Goal: Transaction & Acquisition: Obtain resource

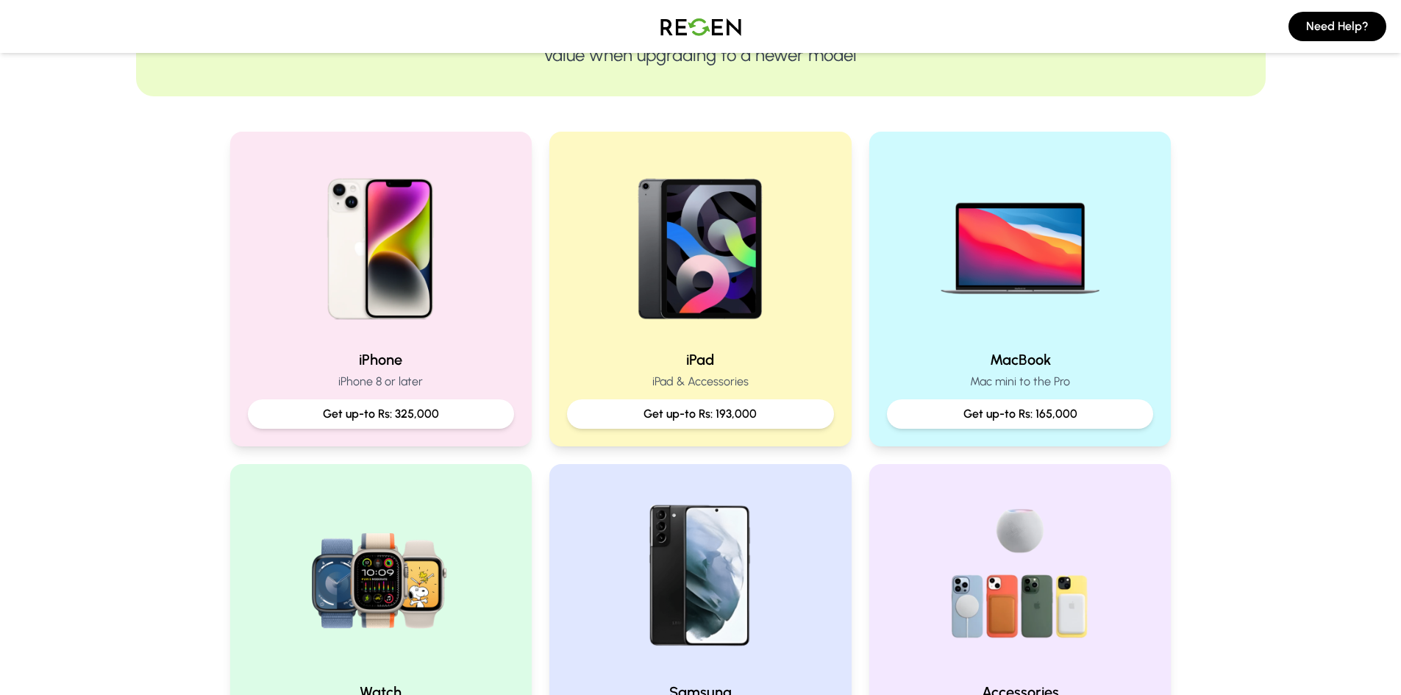
scroll to position [221, 0]
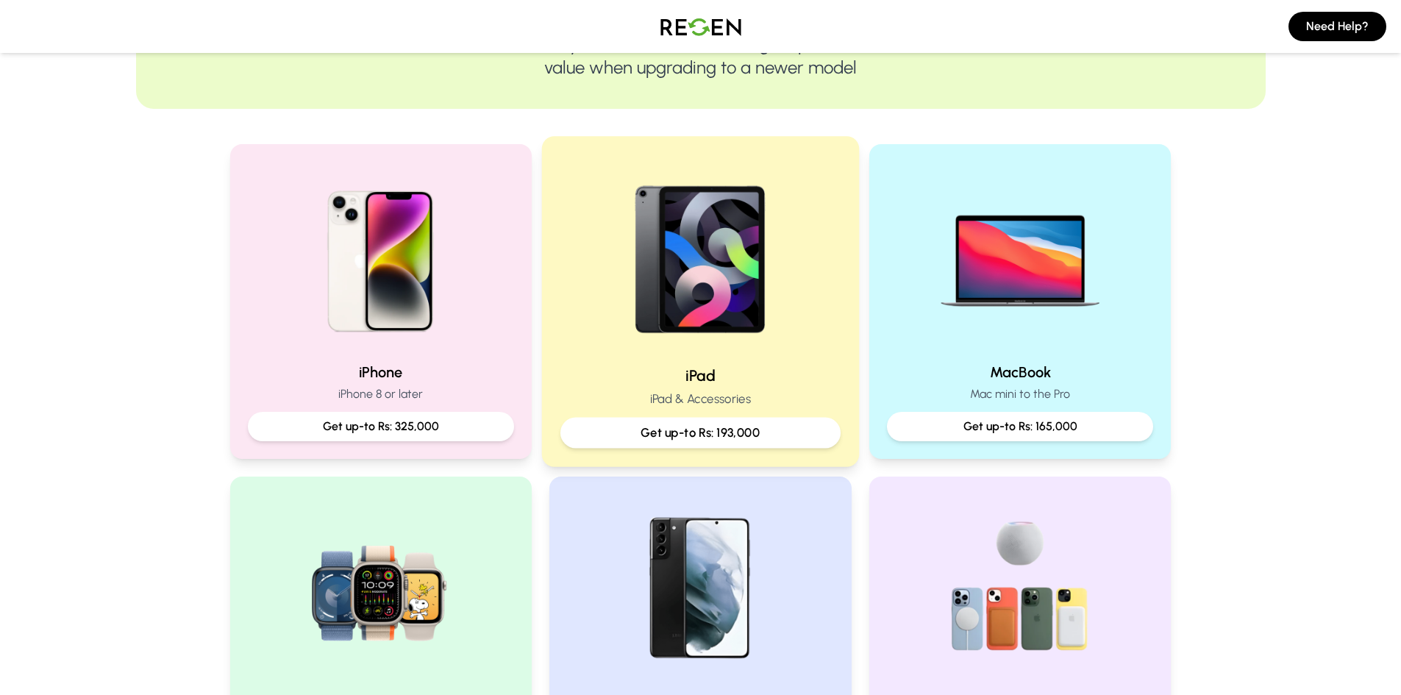
drag, startPoint x: 727, startPoint y: 438, endPoint x: 703, endPoint y: 435, distance: 24.4
click at [703, 435] on p "Get up-to Rs: 193,000" at bounding box center [700, 433] width 255 height 18
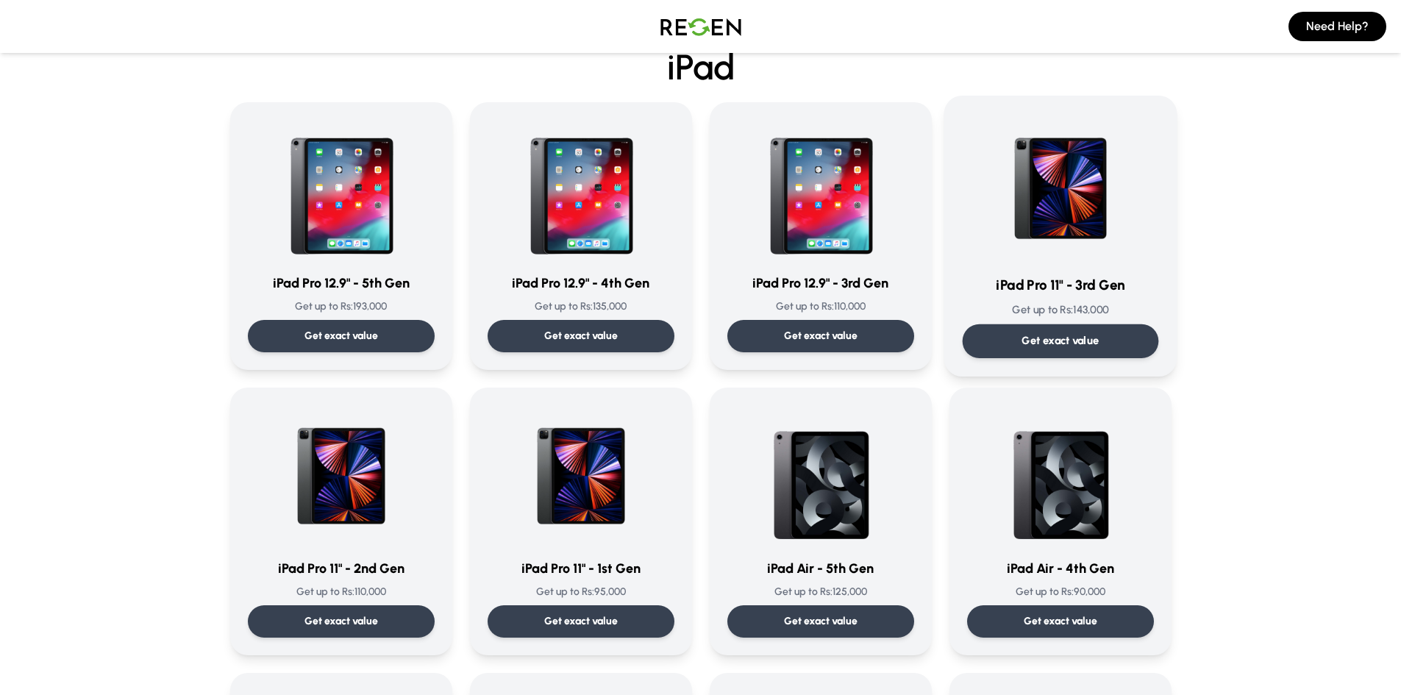
scroll to position [368, 0]
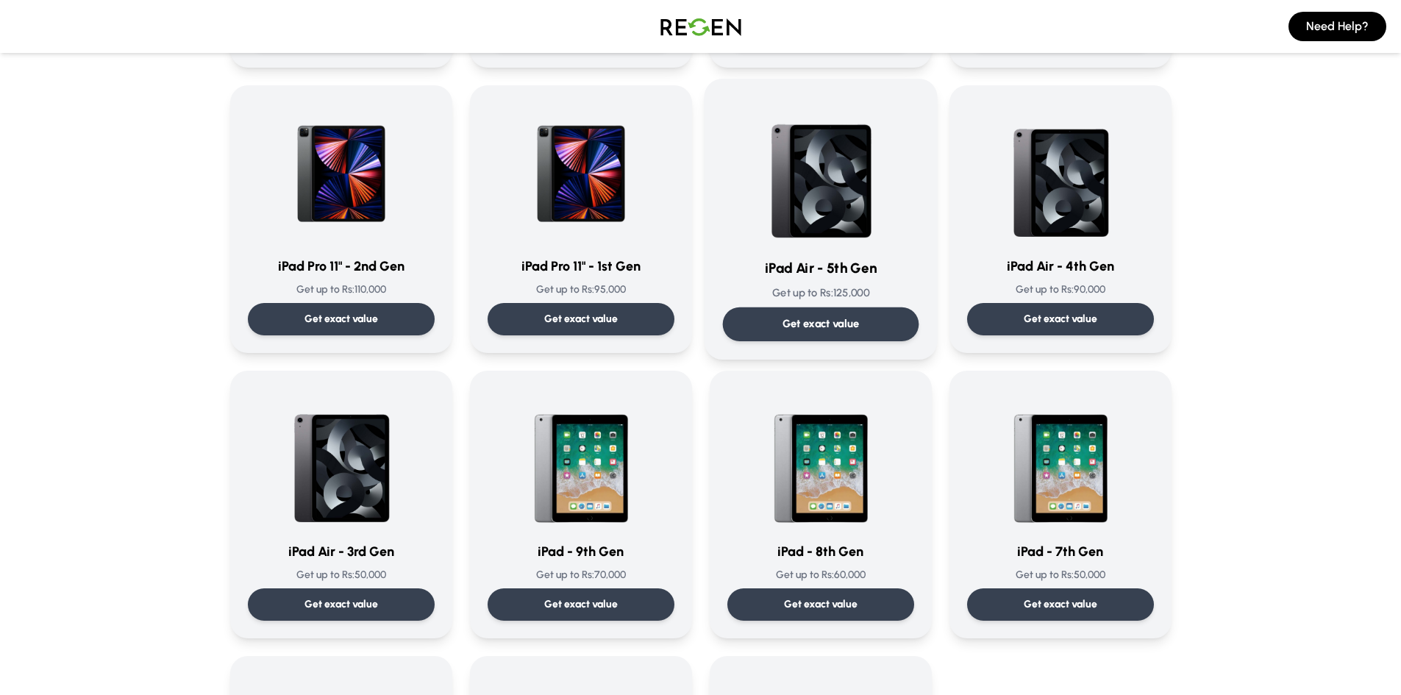
click at [811, 324] on p "Get exact value" at bounding box center [820, 323] width 77 height 15
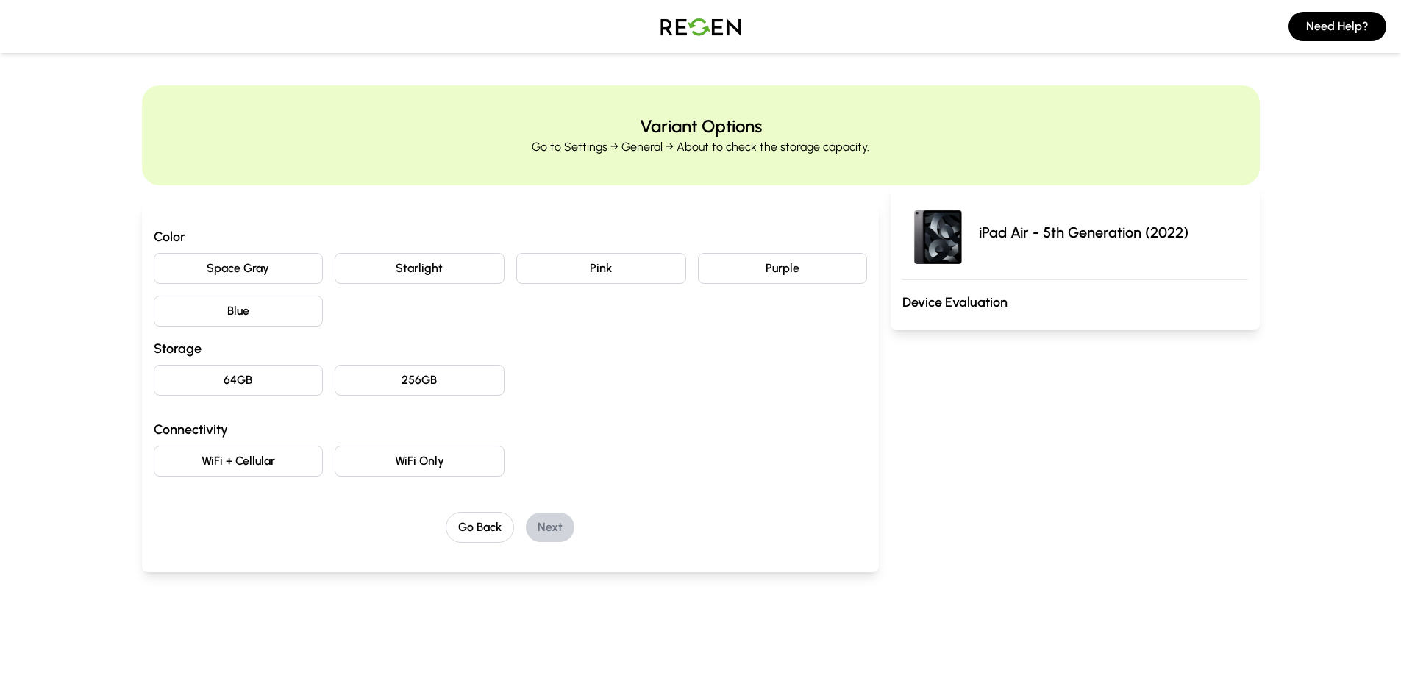
click at [282, 265] on button "Space Gray" at bounding box center [239, 268] width 170 height 31
click at [249, 381] on button "64GB" at bounding box center [239, 380] width 170 height 31
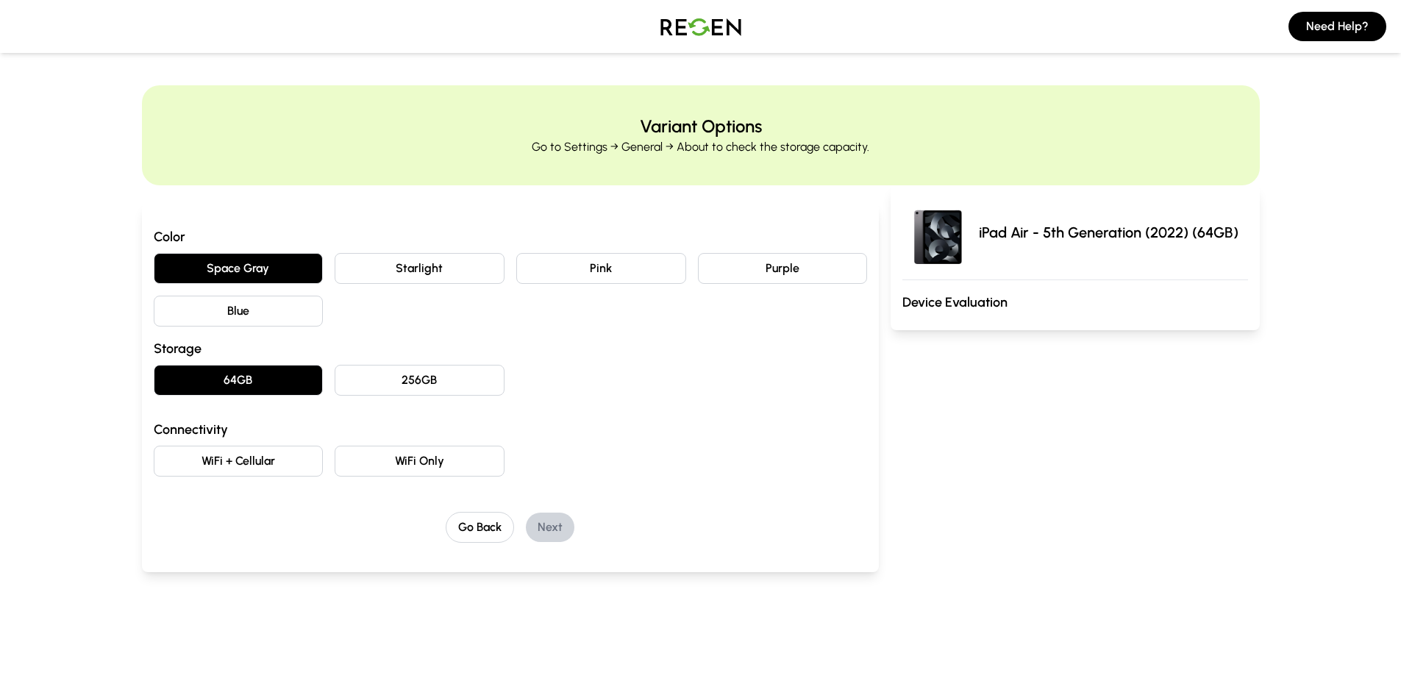
click at [410, 462] on button "WiFi Only" at bounding box center [420, 461] width 170 height 31
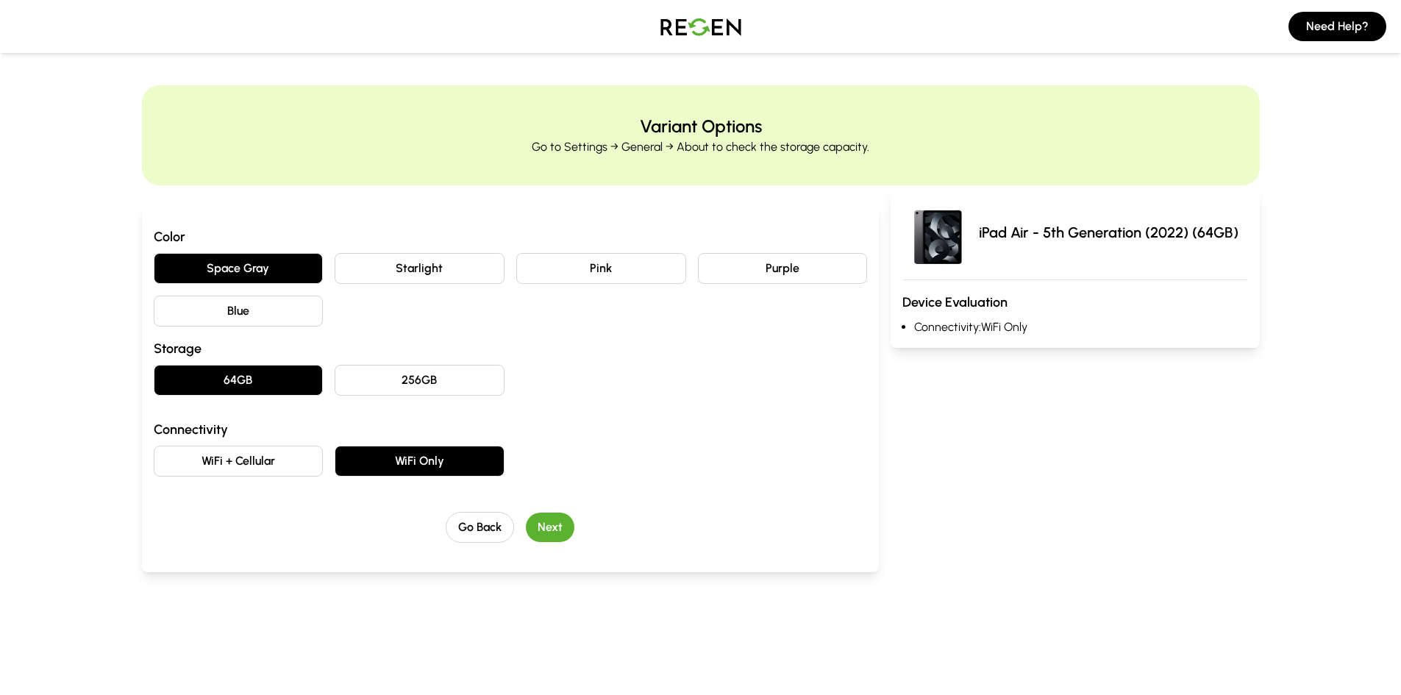
click at [1125, 235] on p "iPad Air - 5th Generation (2022) (64GB)" at bounding box center [1109, 232] width 260 height 21
drag, startPoint x: 1125, startPoint y: 235, endPoint x: 981, endPoint y: 223, distance: 144.6
click at [981, 223] on p "iPad Air - 5th Generation (2022) (64GB)" at bounding box center [1109, 232] width 260 height 21
click at [1022, 586] on div "iPad Air - 5th Generation (2022) (64GB) Device Evaluation Connectivity: WiFi On…" at bounding box center [1075, 396] width 368 height 422
click at [548, 529] on button "Next" at bounding box center [550, 527] width 49 height 29
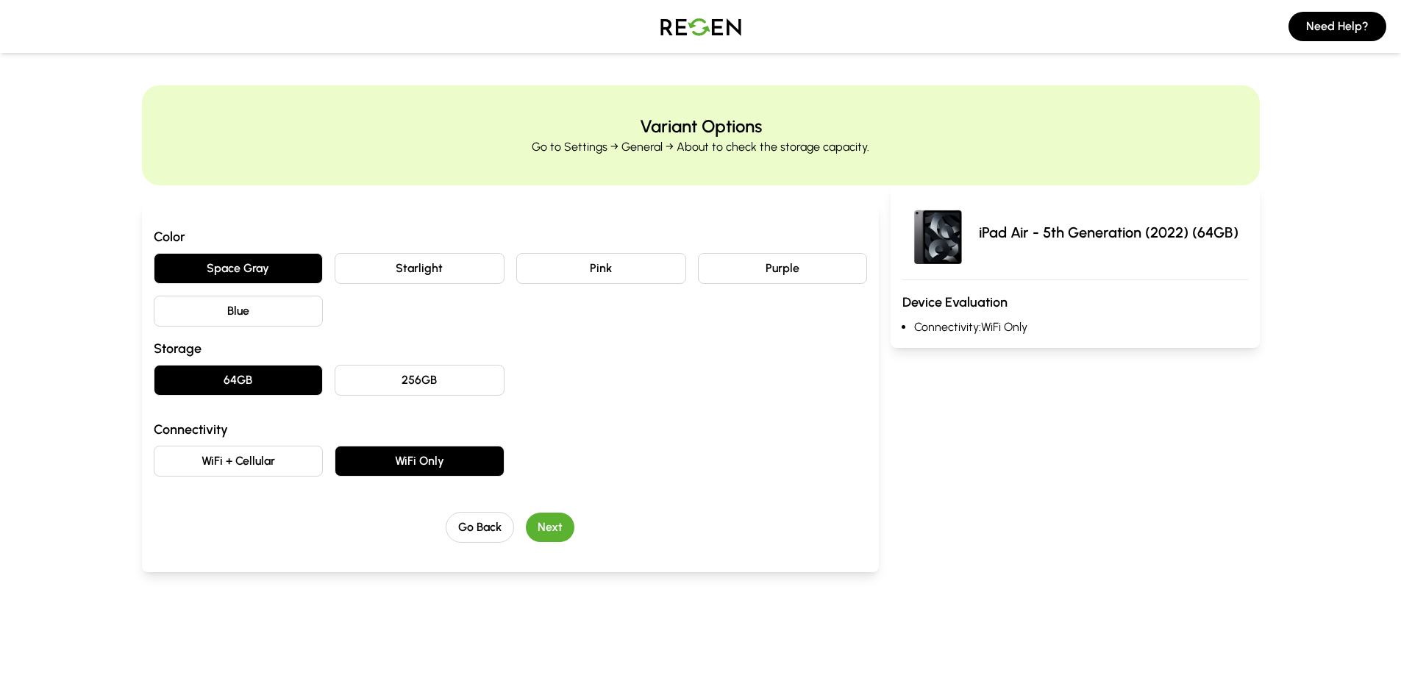
click at [548, 529] on div "Color Space Gray Starlight Pink Purple Blue Storage 64GB 256GB Connectivity WiF…" at bounding box center [511, 387] width 738 height 369
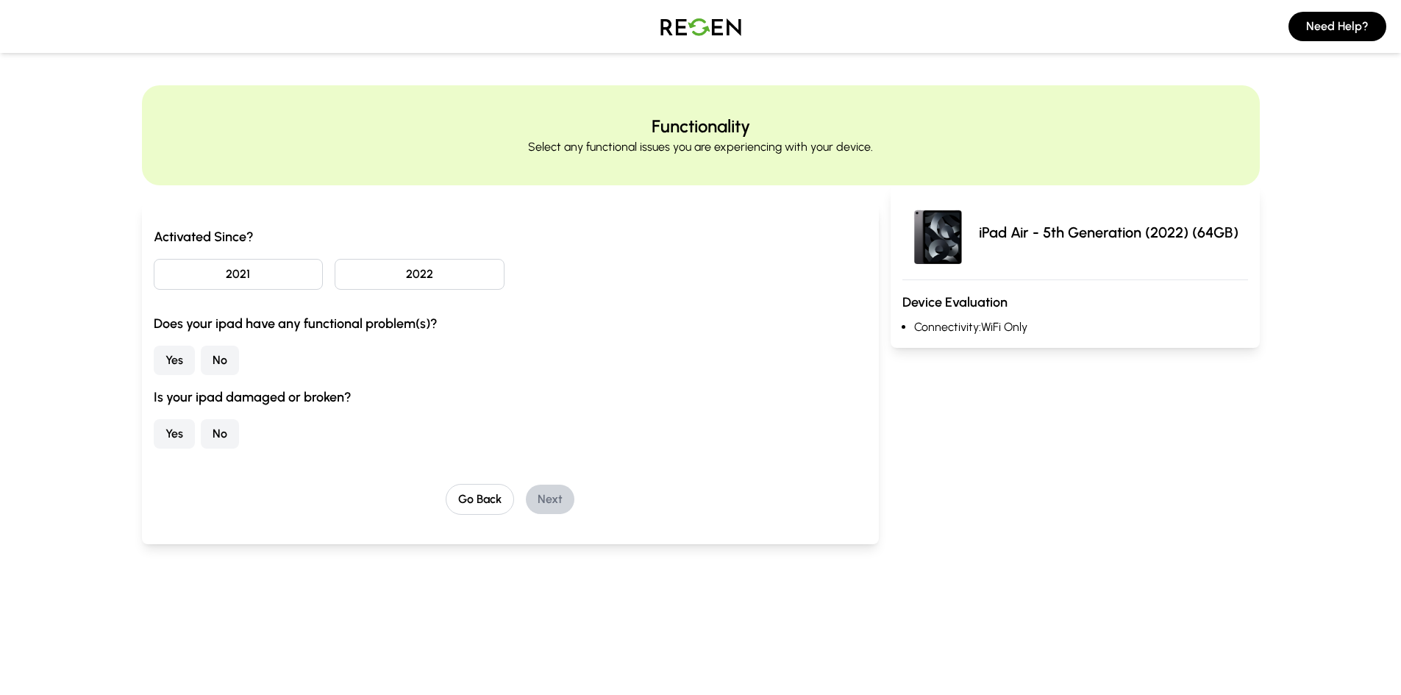
click at [335, 421] on div "Yes No" at bounding box center [511, 433] width 714 height 29
click at [224, 353] on button "No" at bounding box center [220, 360] width 38 height 29
click at [419, 279] on button "2022" at bounding box center [420, 274] width 170 height 31
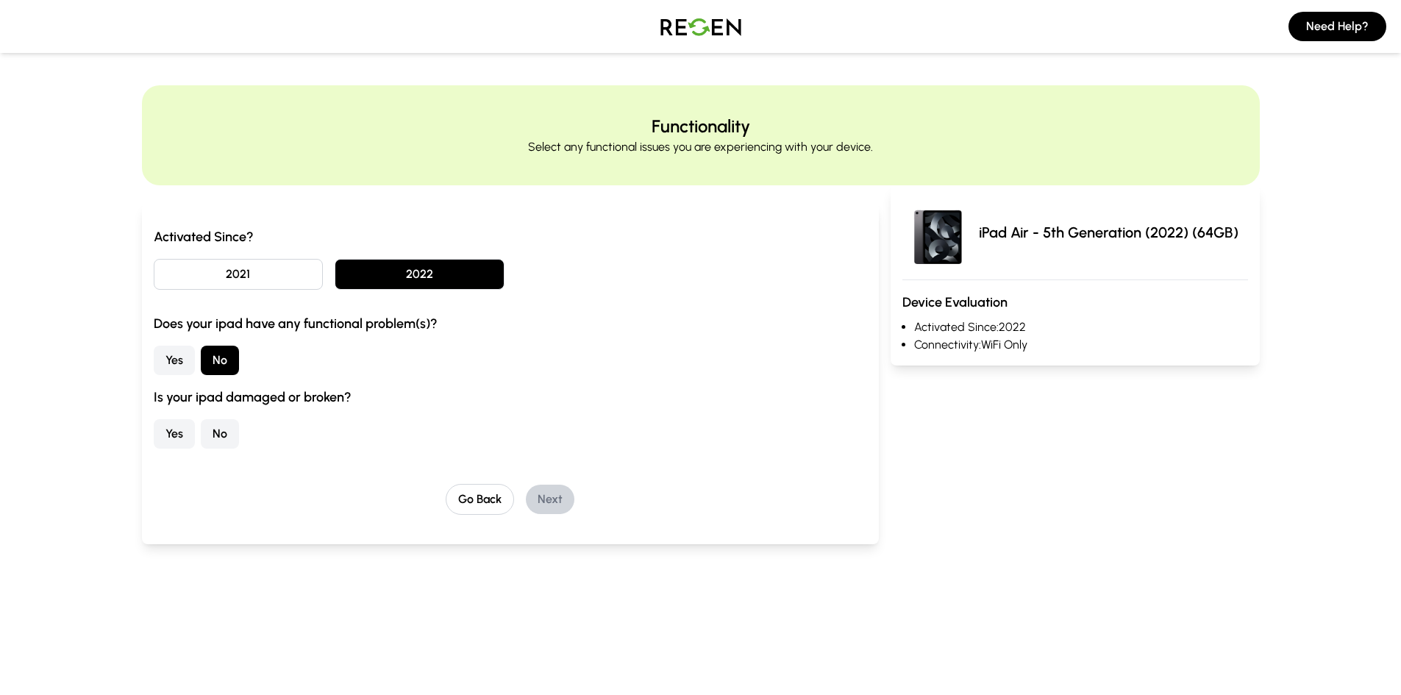
click at [674, 403] on h3 "Is your ipad damaged or broken?" at bounding box center [511, 397] width 714 height 21
click at [213, 441] on button "No" at bounding box center [220, 433] width 38 height 29
click at [533, 501] on button "Next" at bounding box center [550, 499] width 49 height 29
click at [533, 501] on main "Functionality Select any functional issues you are experiencing with your devic…" at bounding box center [700, 332] width 1401 height 635
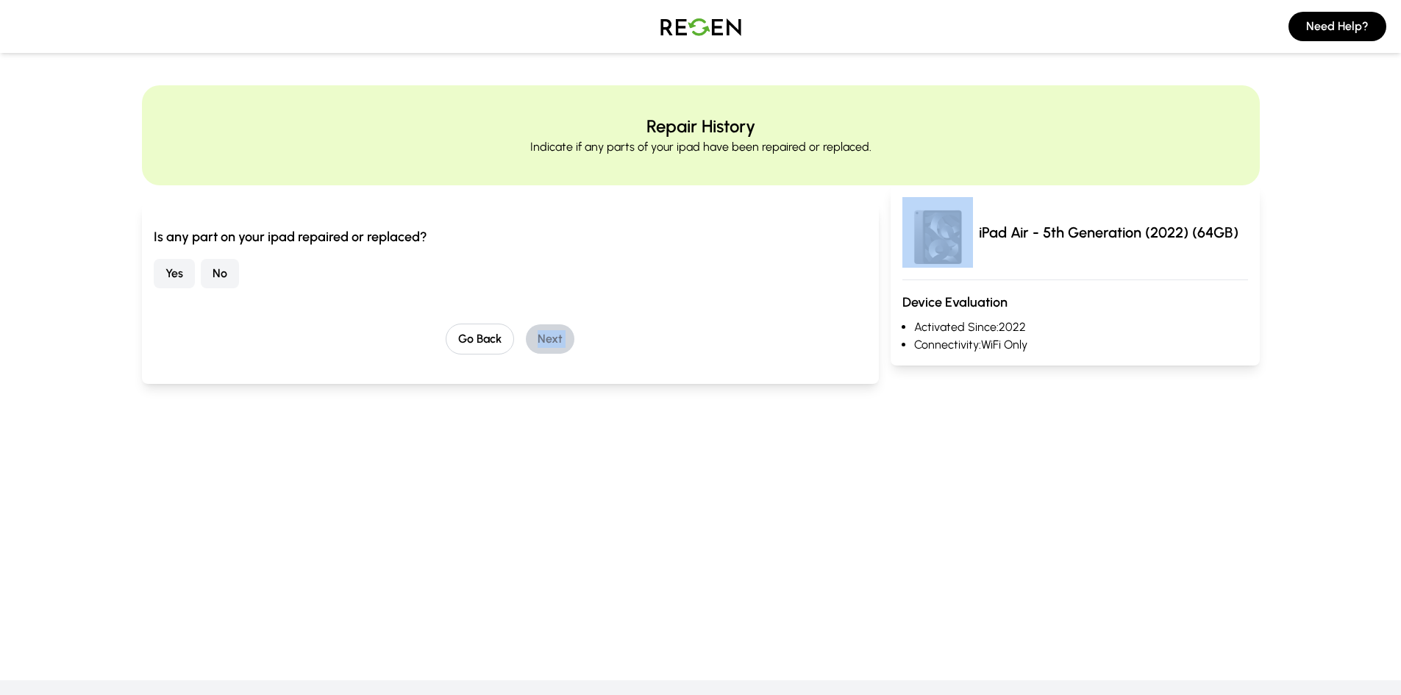
click at [618, 326] on div "Go Back Next" at bounding box center [511, 339] width 714 height 31
click at [227, 277] on button "No" at bounding box center [220, 273] width 38 height 29
click at [540, 330] on button "Next" at bounding box center [550, 338] width 49 height 29
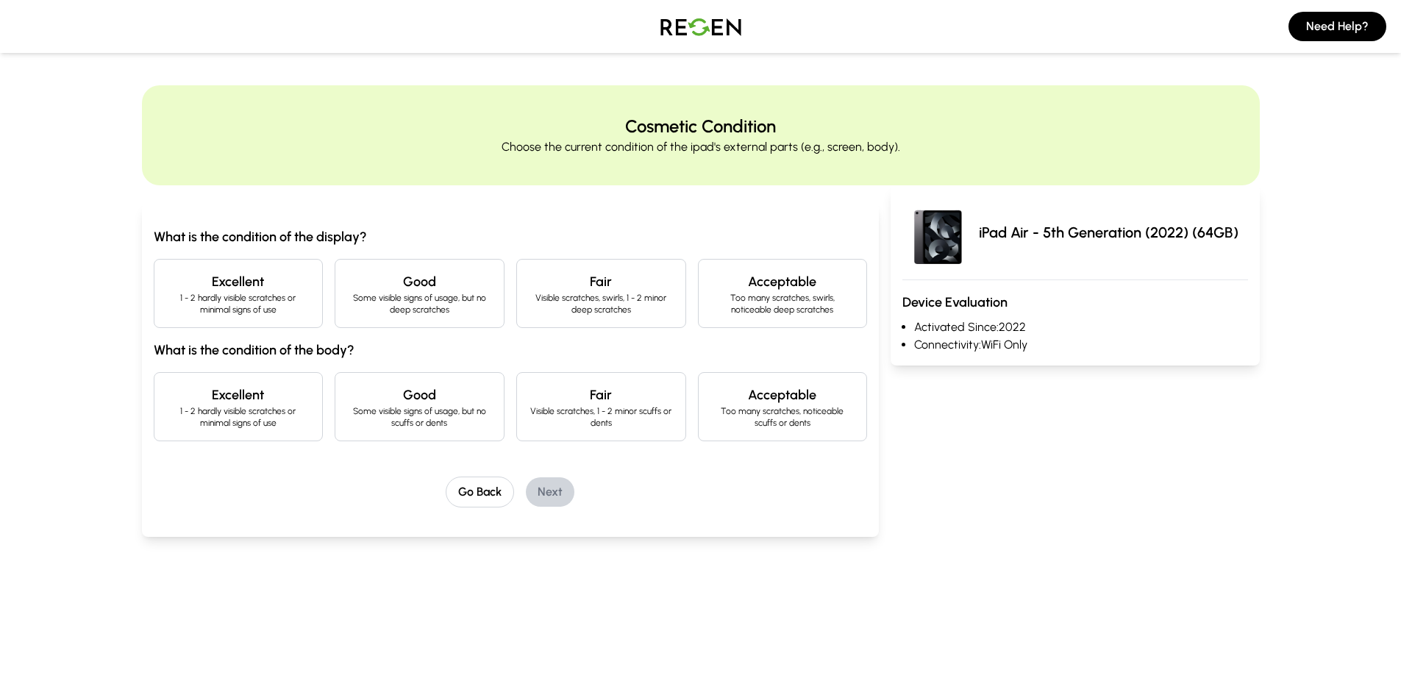
click at [262, 297] on p "1 - 2 hardly visible scratches or minimal signs of use" at bounding box center [238, 304] width 145 height 24
click at [242, 424] on p "1 - 2 hardly visible scratches or minimal signs of use" at bounding box center [238, 417] width 145 height 24
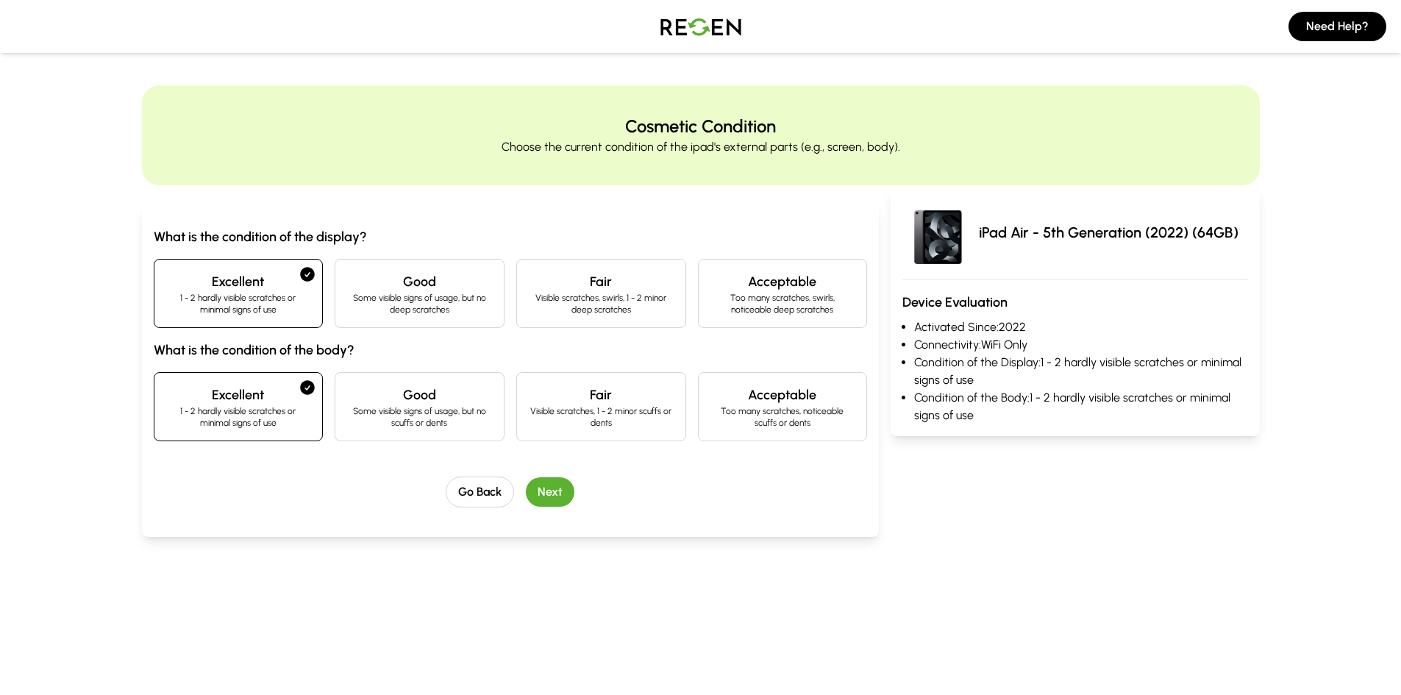
click at [545, 474] on div "What is the condition of the display? Excellent 1 - 2 hardly visible scratches …" at bounding box center [511, 367] width 714 height 281
click at [566, 499] on button "Next" at bounding box center [550, 491] width 49 height 29
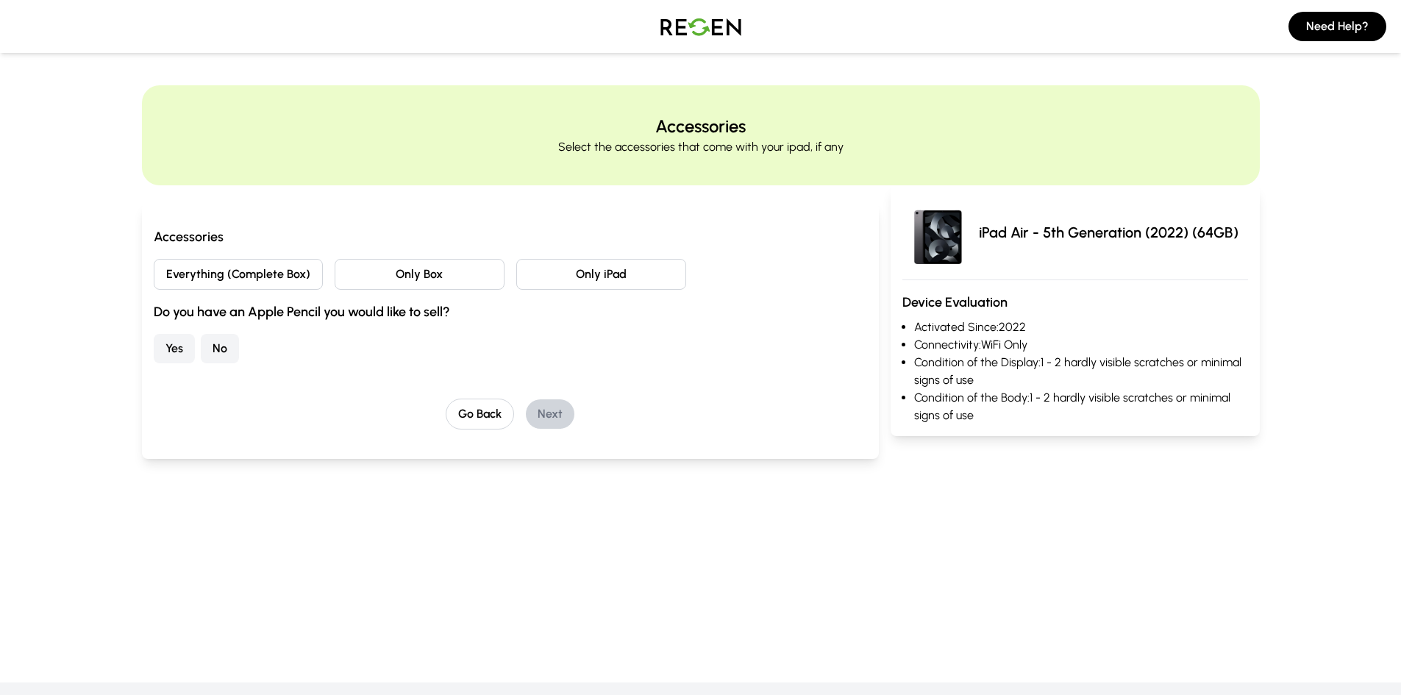
click at [218, 279] on button "Everything (Complete Box)" at bounding box center [239, 274] width 170 height 31
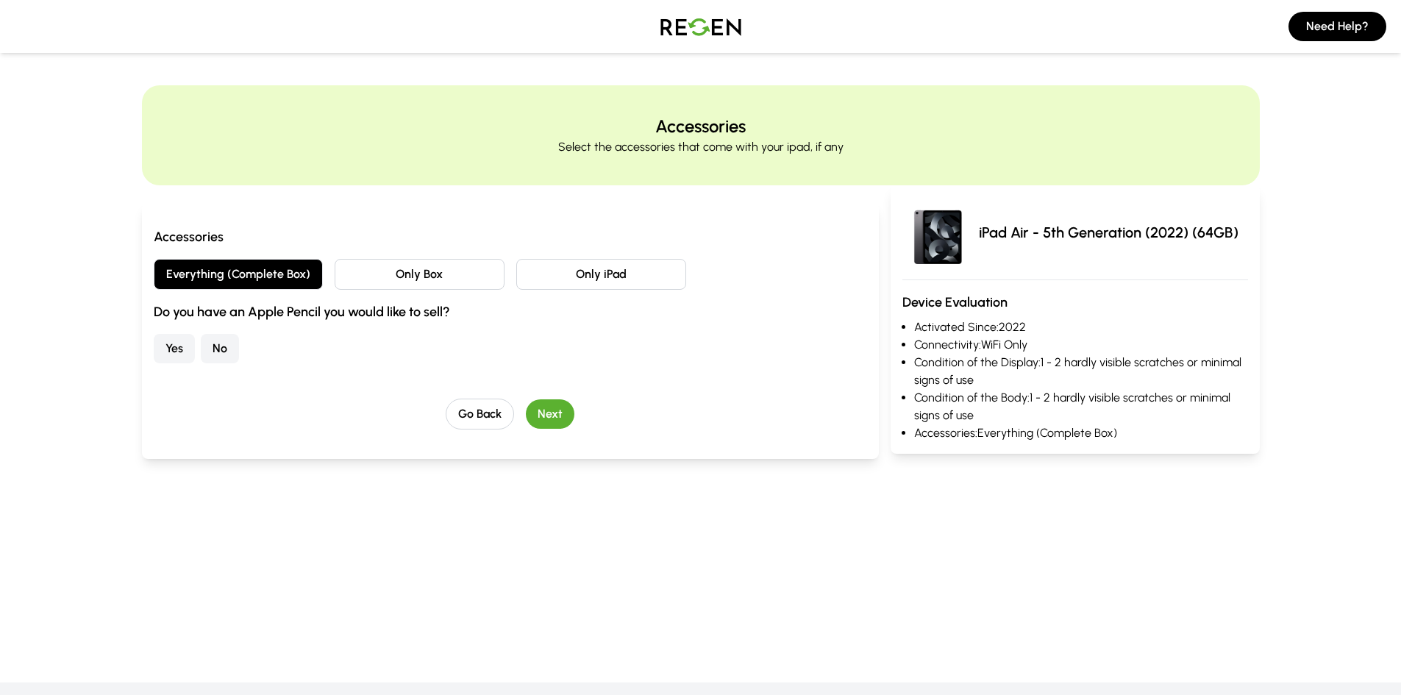
click at [225, 354] on button "No" at bounding box center [220, 348] width 38 height 29
click at [566, 406] on button "Next" at bounding box center [550, 413] width 49 height 29
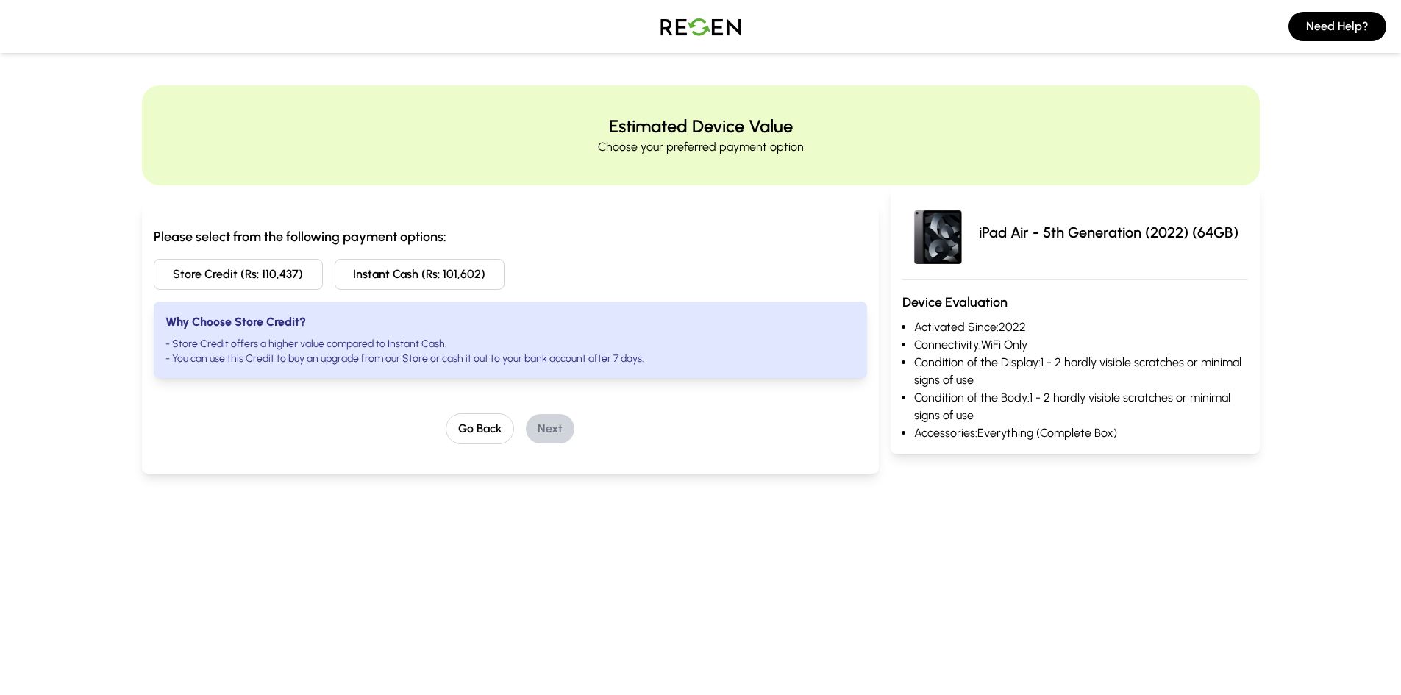
click at [240, 276] on button "Store Credit (Rs: 110,437)" at bounding box center [239, 274] width 170 height 31
click at [773, 141] on p "Choose your preferred payment option" at bounding box center [701, 147] width 206 height 18
click at [707, 32] on img at bounding box center [700, 26] width 103 height 41
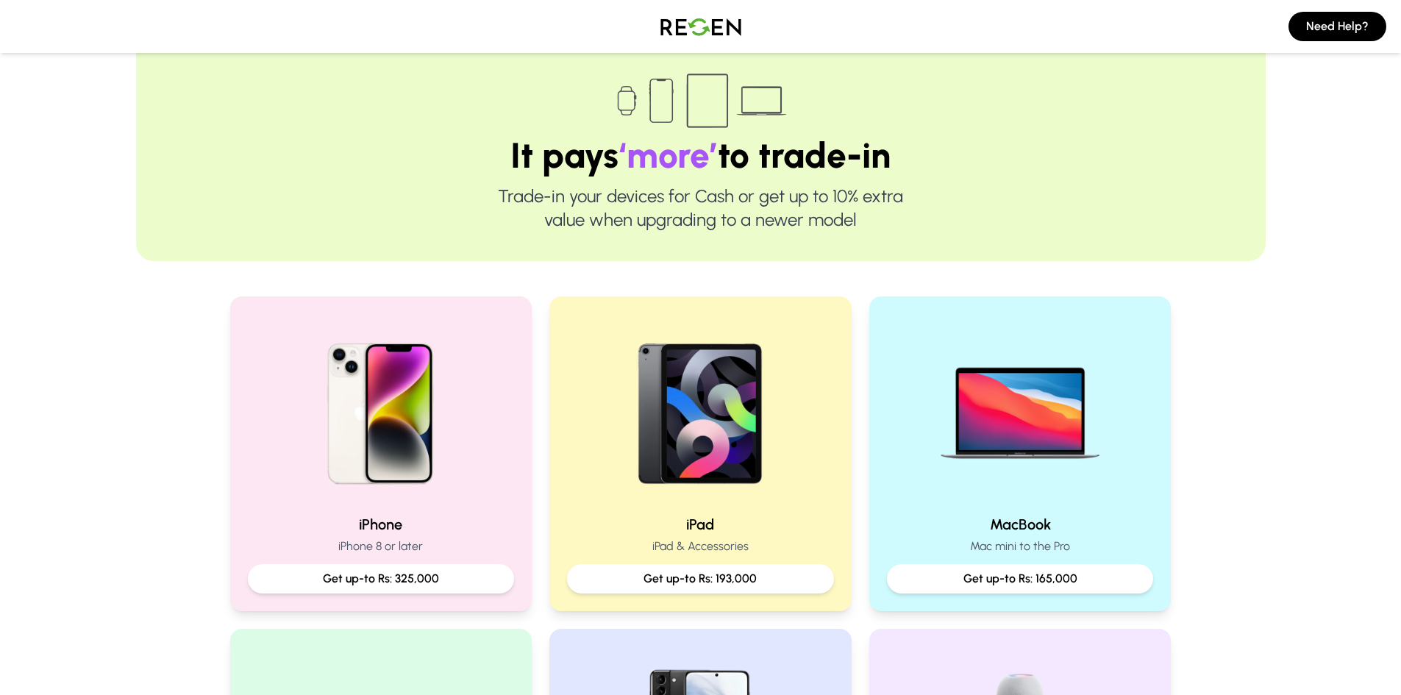
scroll to position [294, 0]
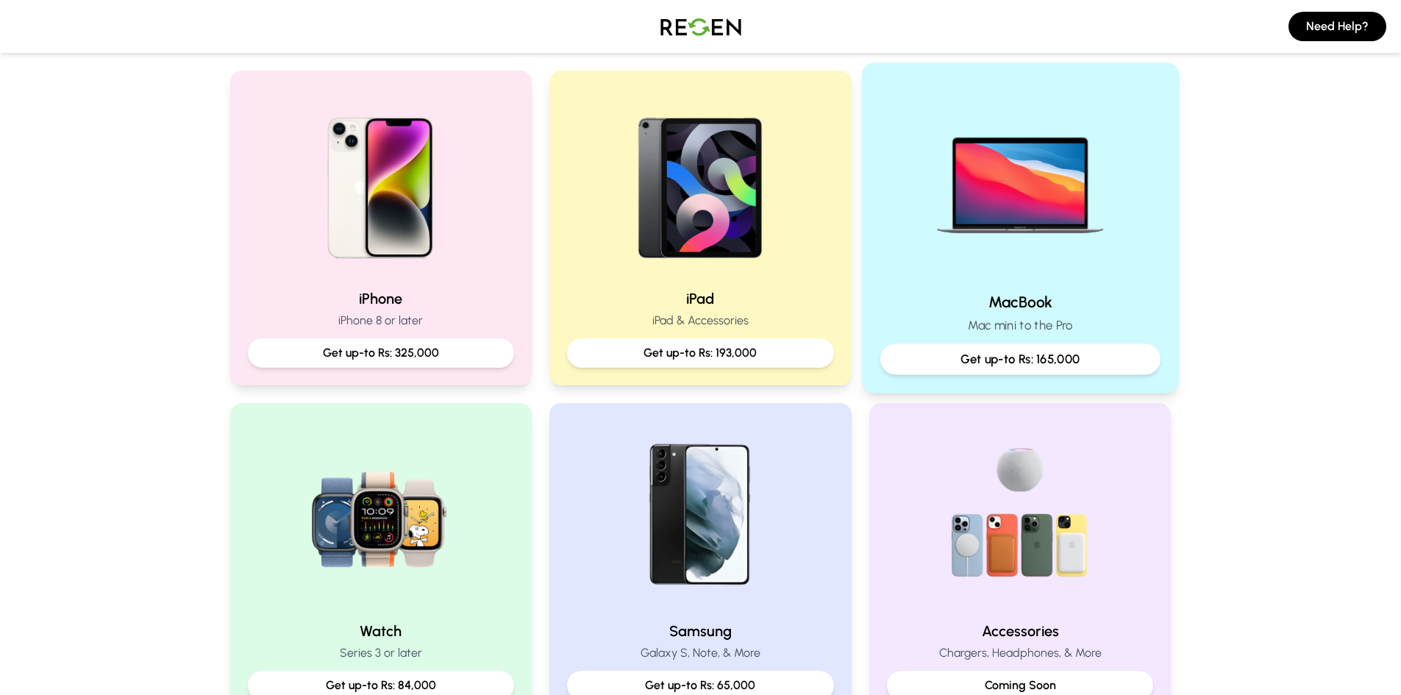
click at [1048, 360] on p "Get up-to Rs: 165,000" at bounding box center [1020, 359] width 255 height 18
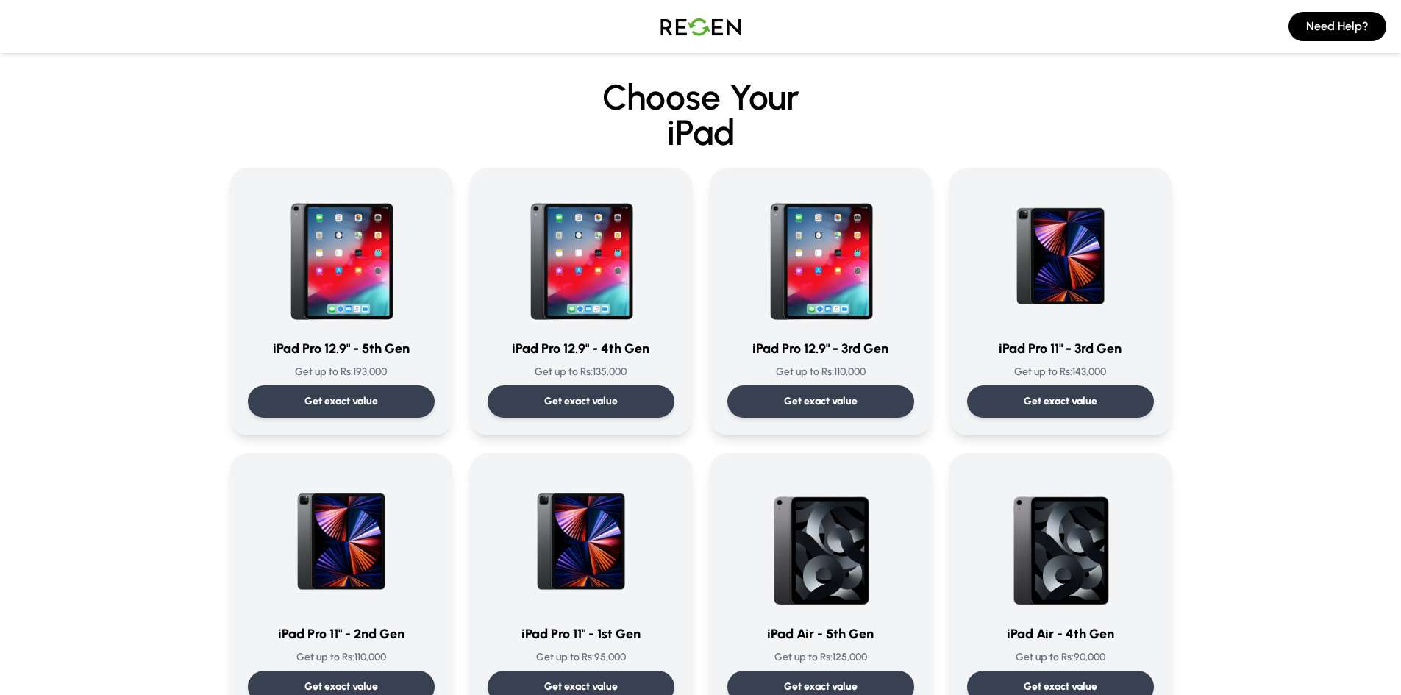
click at [698, 39] on img at bounding box center [700, 26] width 103 height 41
